Goal: Find specific page/section: Find specific page/section

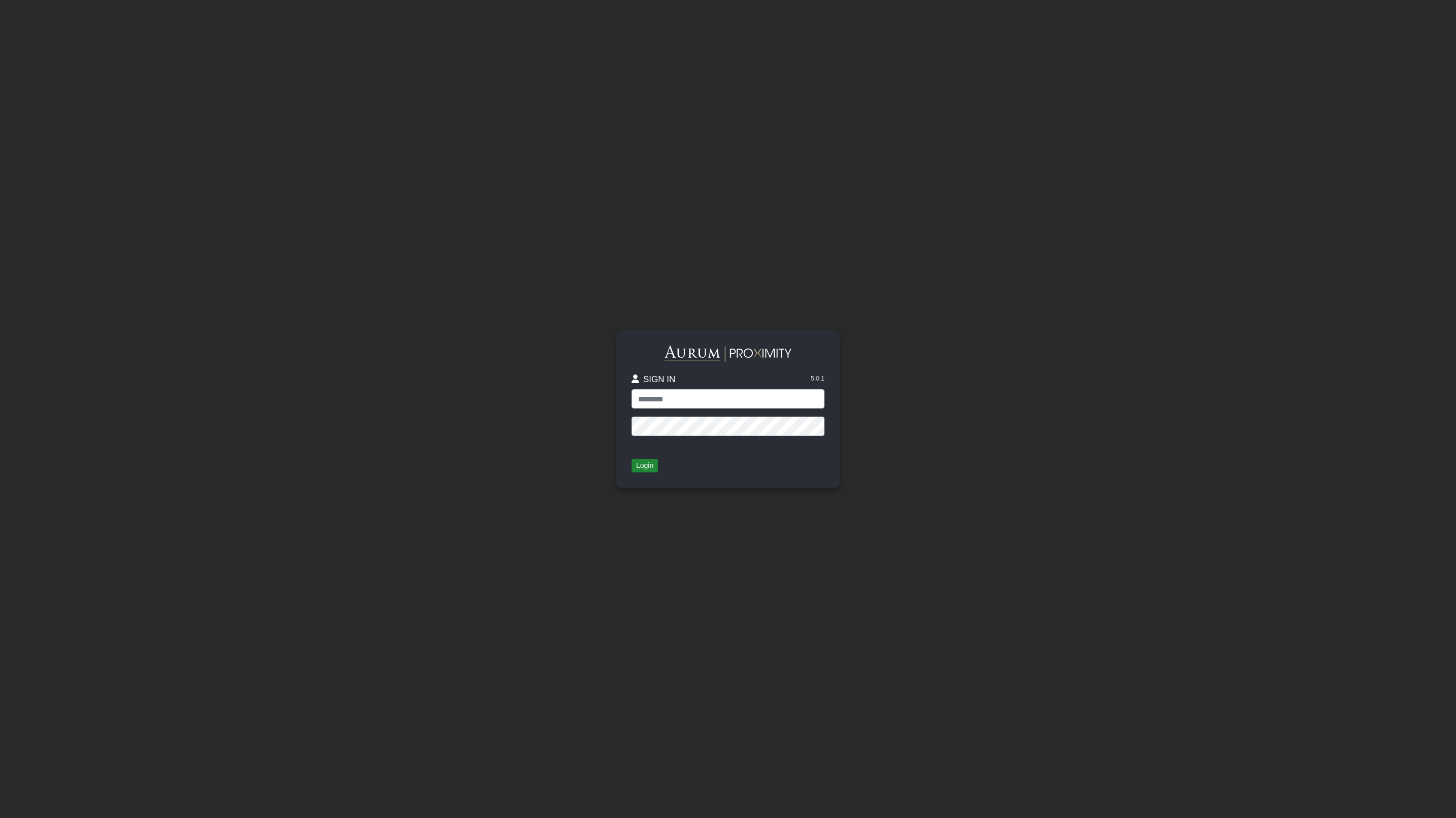
type input "**********"
click at [647, 467] on button "Login" at bounding box center [644, 465] width 27 height 14
